Goal: Book appointment/travel/reservation

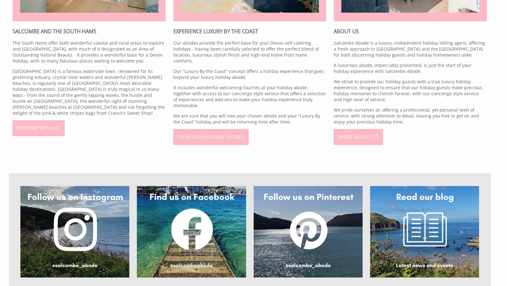
scroll to position [408, 0]
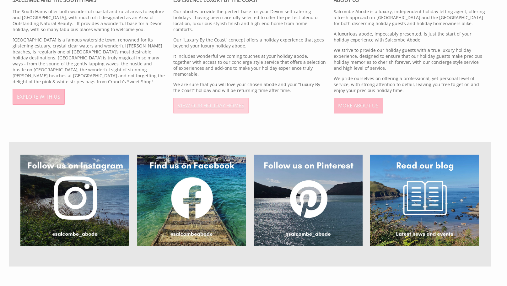
click at [225, 98] on link "VIEW OUR HOLIDAY HOMES" at bounding box center [210, 106] width 75 height 16
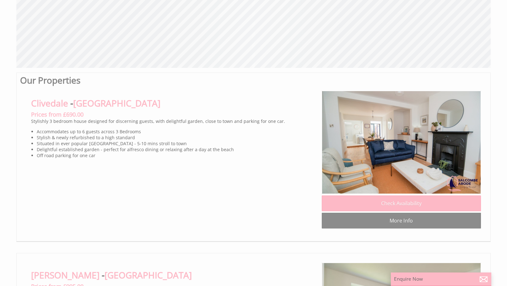
scroll to position [283, 0]
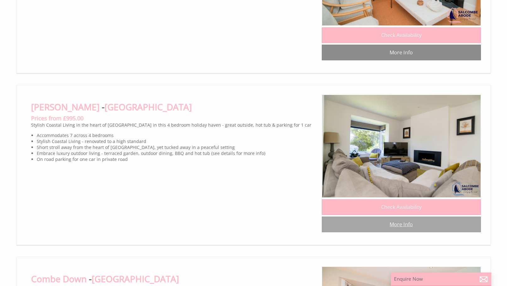
click at [401, 232] on link "More Info" at bounding box center [401, 224] width 159 height 16
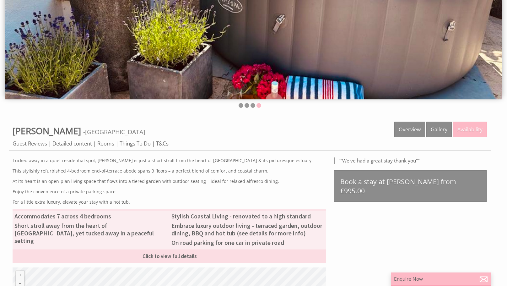
scroll to position [87, 0]
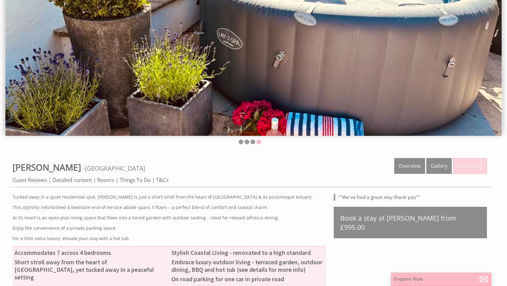
click at [477, 166] on link "Availability" at bounding box center [470, 166] width 34 height 16
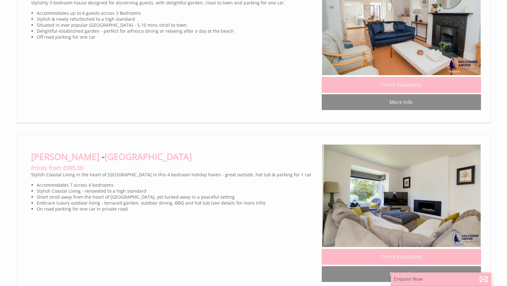
scroll to position [345, 0]
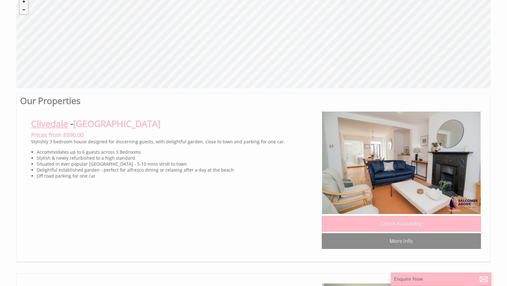
click at [57, 124] on link "Clivedale" at bounding box center [49, 123] width 37 height 12
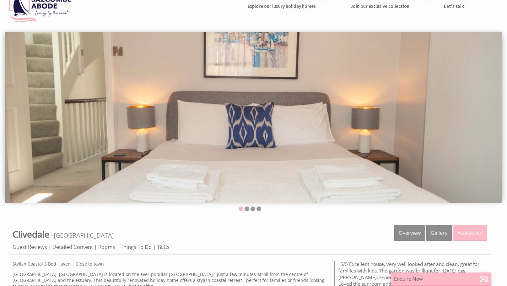
scroll to position [31, 0]
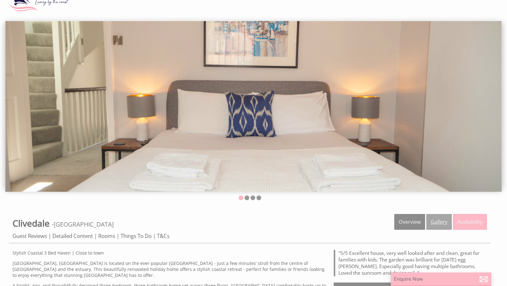
click at [441, 223] on link "Gallery" at bounding box center [439, 222] width 25 height 16
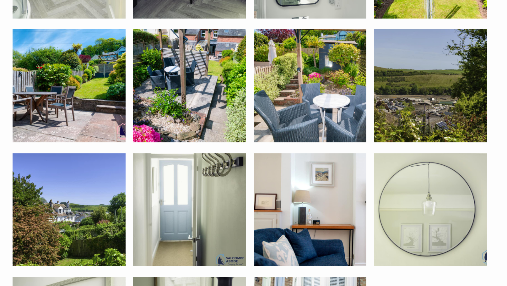
scroll to position [1288, 0]
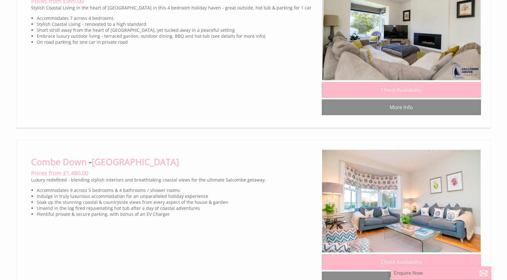
scroll to position [691, 0]
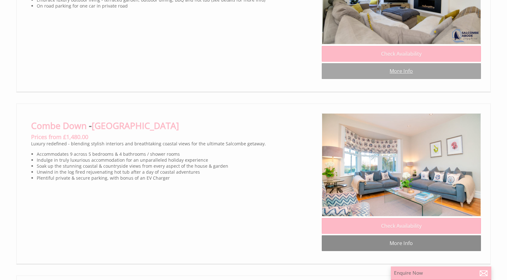
click at [394, 79] on link "More Info" at bounding box center [401, 71] width 159 height 16
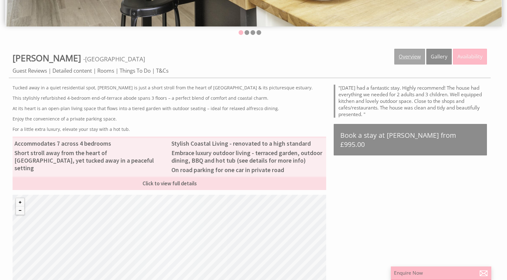
scroll to position [157, 0]
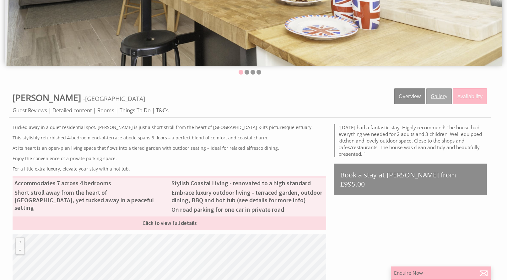
click at [440, 94] on link "Gallery" at bounding box center [439, 96] width 25 height 16
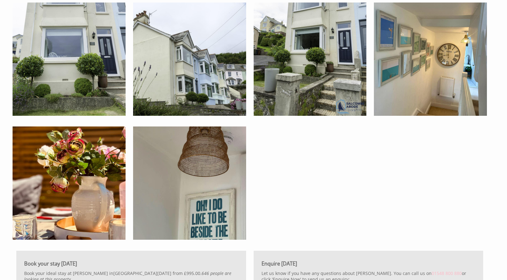
scroll to position [2261, 0]
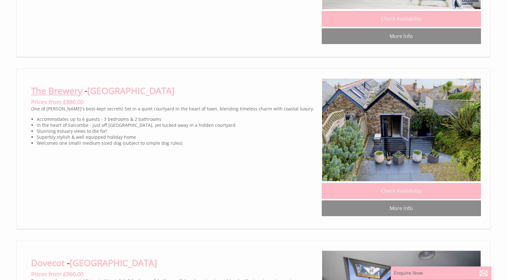
click at [82, 96] on link "The Brewery" at bounding box center [56, 90] width 51 height 12
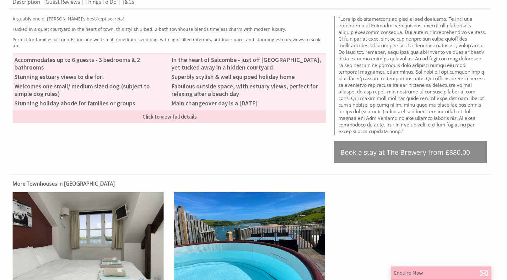
scroll to position [314, 0]
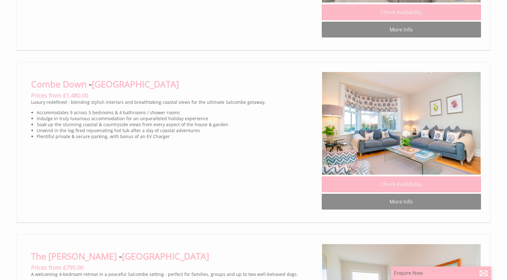
scroll to position [735, 0]
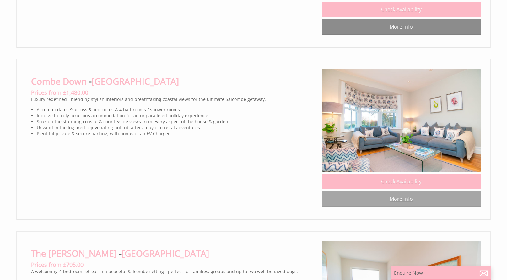
click at [399, 206] on link "More Info" at bounding box center [401, 199] width 159 height 16
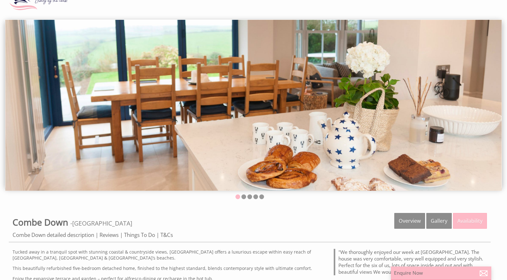
scroll to position [63, 0]
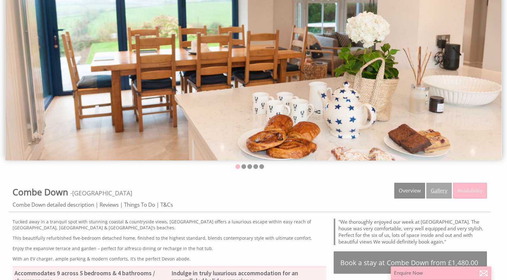
click at [437, 193] on link "Gallery" at bounding box center [439, 190] width 25 height 16
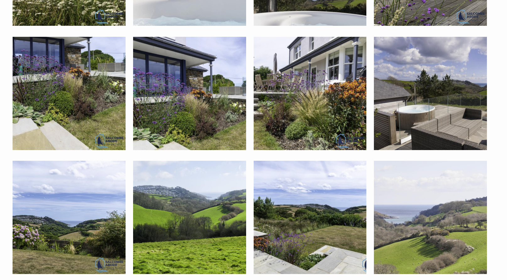
scroll to position [2041, 0]
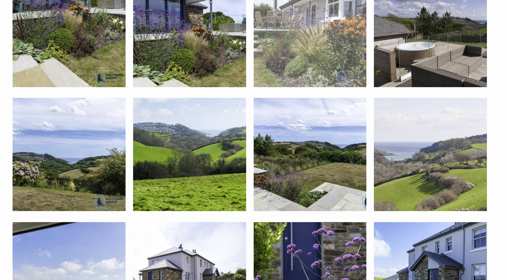
scroll to position [63, 0]
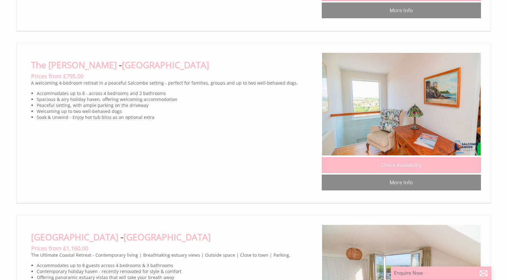
scroll to position [923, 0]
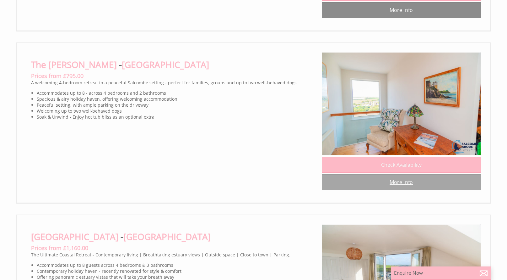
click at [392, 190] on link "More Info" at bounding box center [401, 182] width 159 height 16
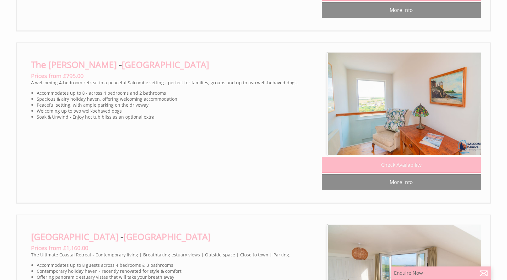
scroll to position [0, 6]
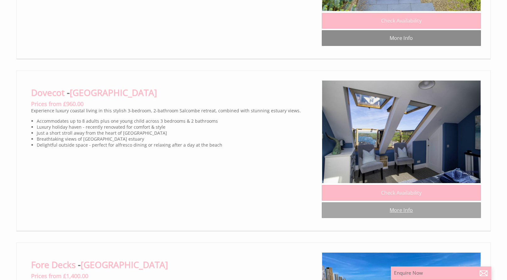
click at [410, 218] on link "More Info" at bounding box center [401, 210] width 159 height 16
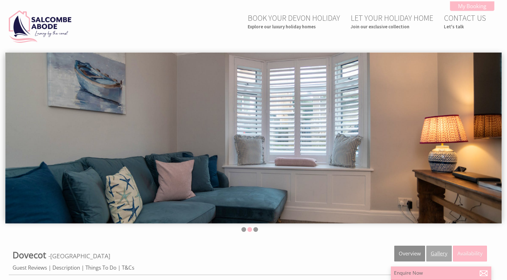
click at [443, 252] on link "Gallery" at bounding box center [439, 253] width 25 height 16
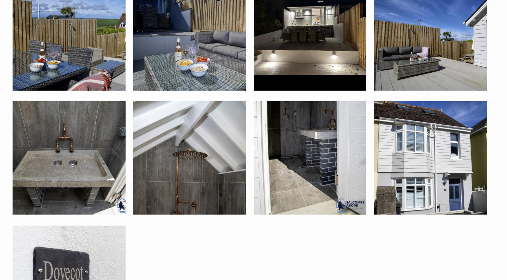
scroll to position [1916, 0]
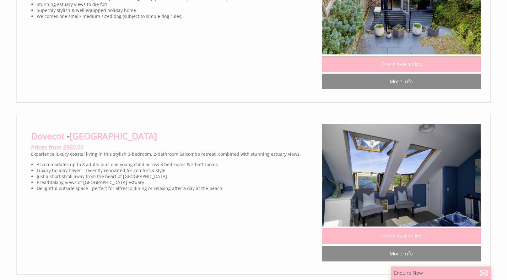
scroll to position [1414, 0]
